Goal: Register for event/course

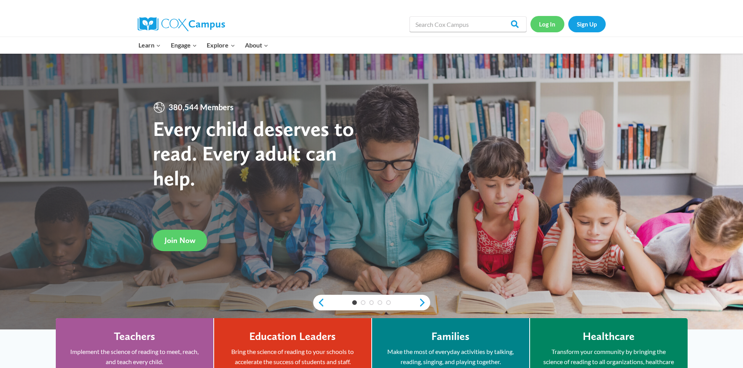
click at [543, 25] on link "Log In" at bounding box center [547, 24] width 34 height 16
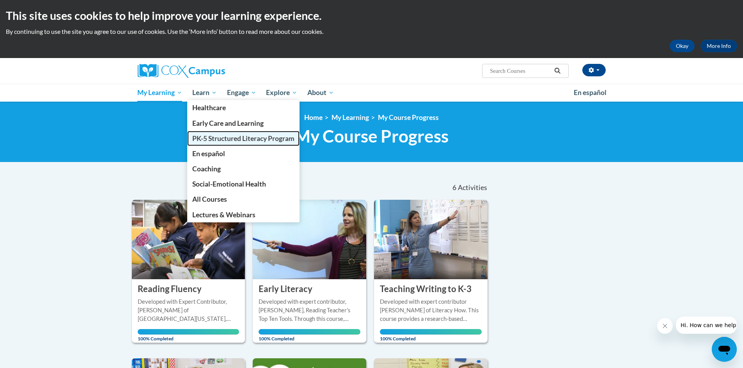
click at [210, 138] on span "PK-5 Structured Literacy Program" at bounding box center [243, 138] width 102 height 8
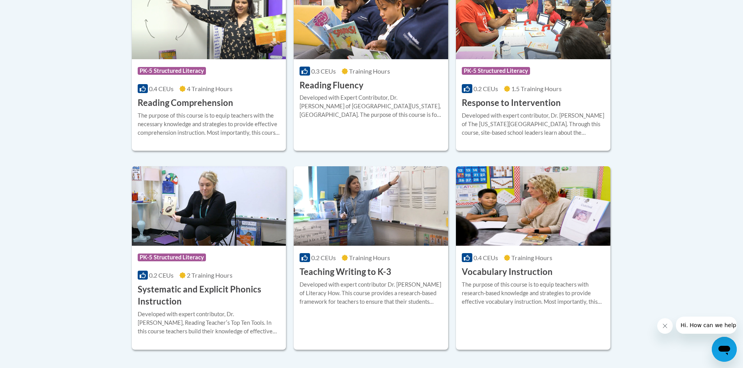
scroll to position [843, 0]
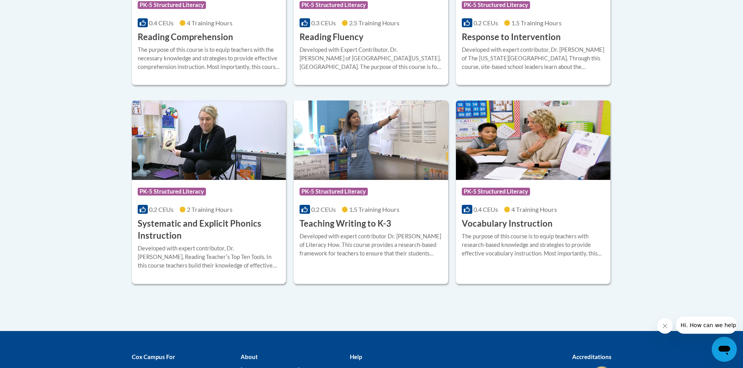
click at [253, 251] on div "Developed with expert contributor, Dr. Deborah Glaser, Reading Teacherʹs Top Te…" at bounding box center [209, 257] width 143 height 26
click at [210, 169] on img at bounding box center [209, 141] width 154 height 80
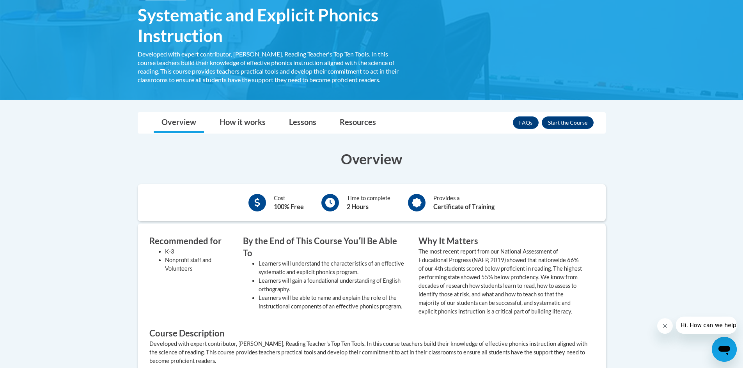
scroll to position [117, 0]
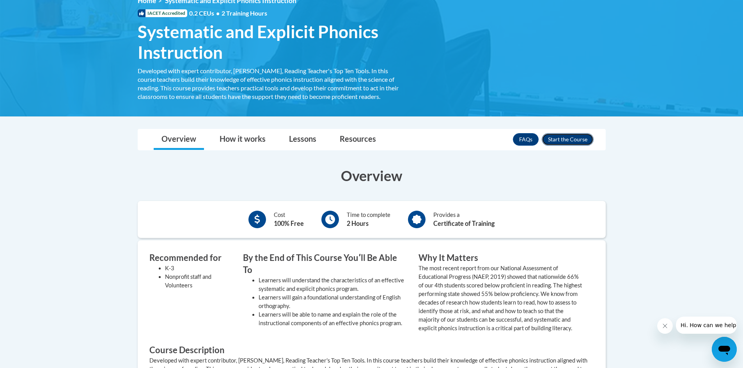
click at [571, 142] on button "Enroll" at bounding box center [567, 139] width 52 height 12
click at [562, 181] on h3 "Overview" at bounding box center [372, 175] width 468 height 19
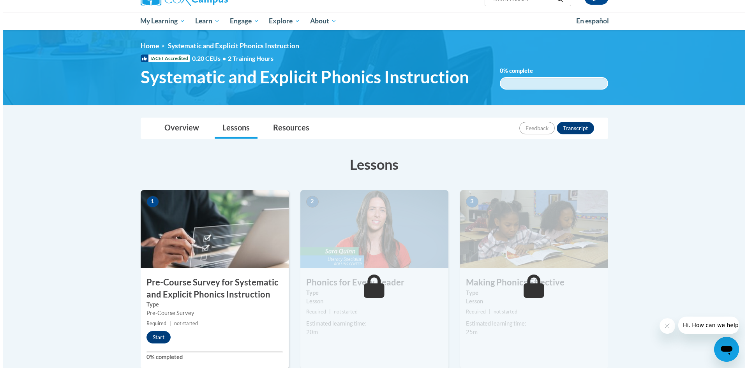
scroll to position [78, 0]
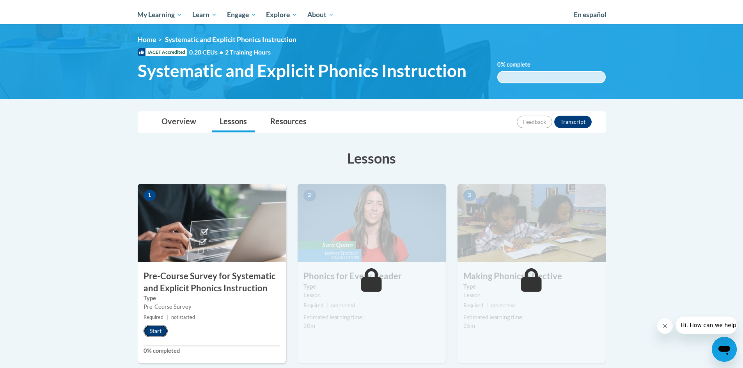
click at [159, 330] on button "Start" at bounding box center [155, 331] width 24 height 12
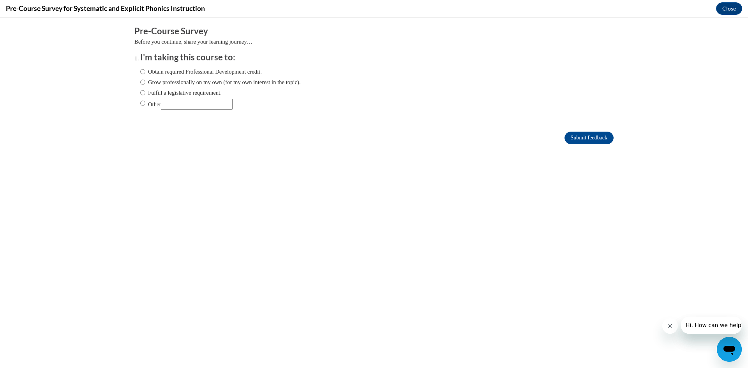
scroll to position [0, 0]
drag, startPoint x: 136, startPoint y: 92, endPoint x: 150, endPoint y: 95, distance: 15.2
click at [140, 92] on input "Fulfill a legislative requirement." at bounding box center [142, 92] width 5 height 9
radio input "true"
click at [582, 140] on input "Submit feedback" at bounding box center [589, 138] width 49 height 12
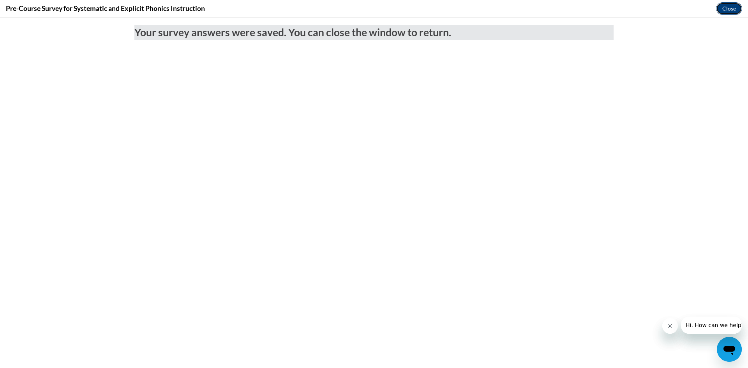
click at [734, 9] on button "Close" at bounding box center [730, 8] width 26 height 12
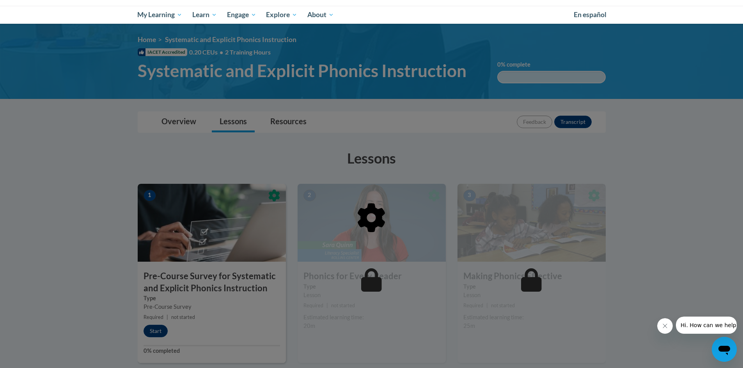
click at [159, 331] on div at bounding box center [372, 258] width 468 height 148
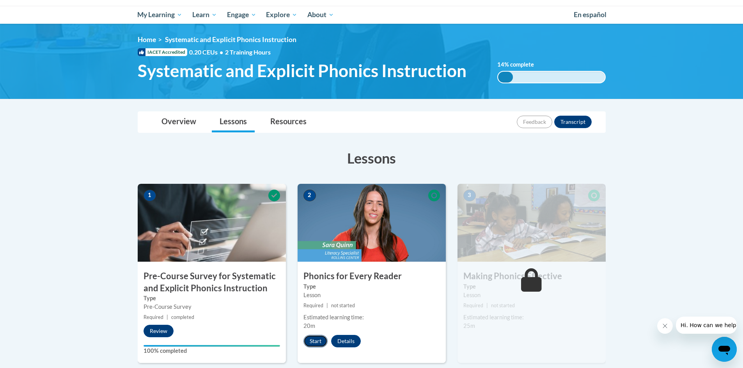
click at [311, 342] on button "Start" at bounding box center [315, 341] width 24 height 12
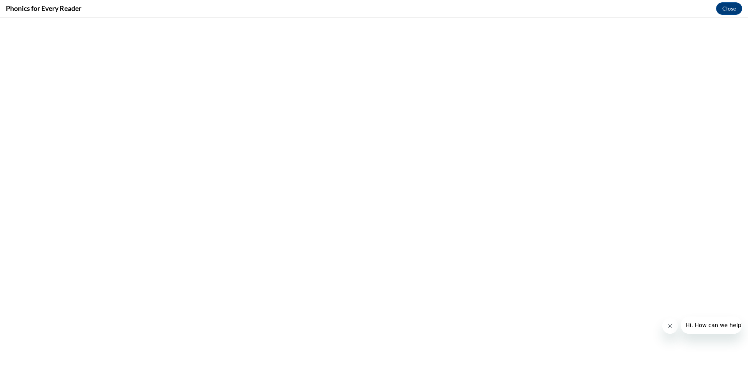
click at [671, 328] on icon "Close message from company" at bounding box center [670, 326] width 6 height 6
